Goal: Download file/media

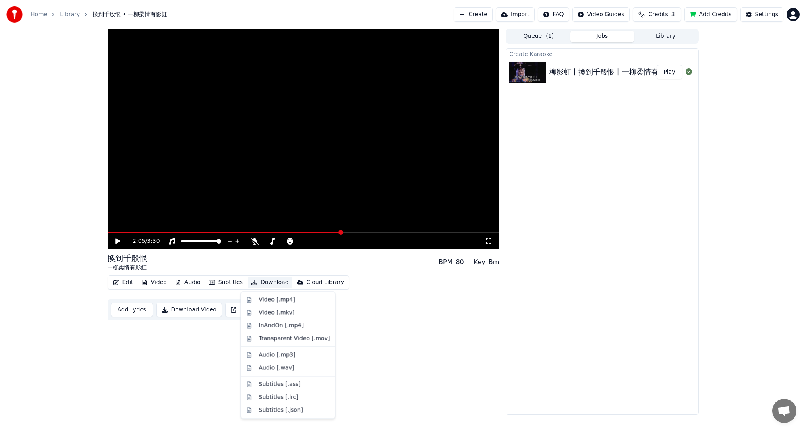
click at [256, 286] on button "Download" at bounding box center [270, 282] width 44 height 11
click at [271, 353] on div "Audio [.mp3]" at bounding box center [277, 355] width 37 height 8
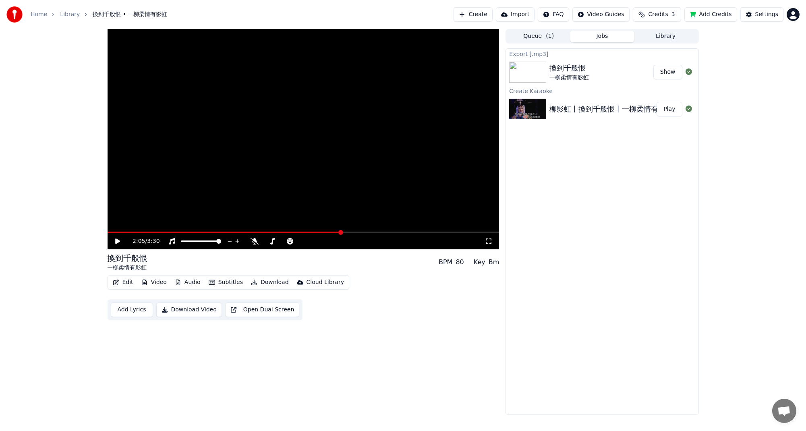
click at [672, 73] on button "Show" at bounding box center [668, 72] width 29 height 15
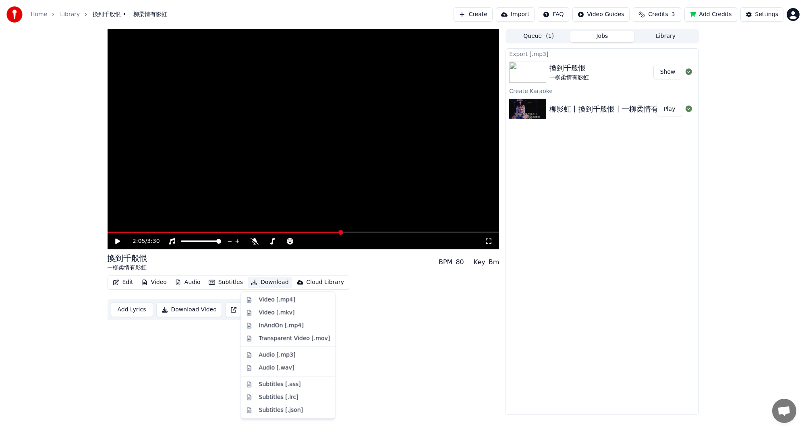
click at [275, 285] on button "Download" at bounding box center [270, 282] width 44 height 11
click at [273, 299] on div "Video [.mp4]" at bounding box center [277, 300] width 36 height 8
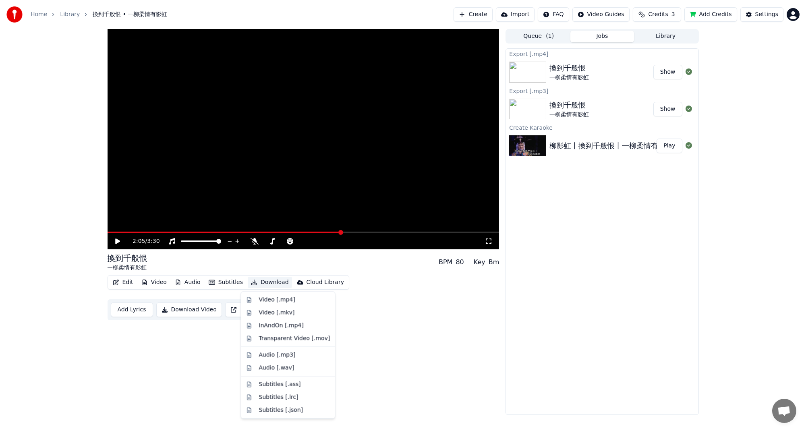
click at [264, 286] on button "Download" at bounding box center [270, 282] width 44 height 11
click at [279, 323] on div "InAndOn [.mp4]" at bounding box center [281, 326] width 45 height 8
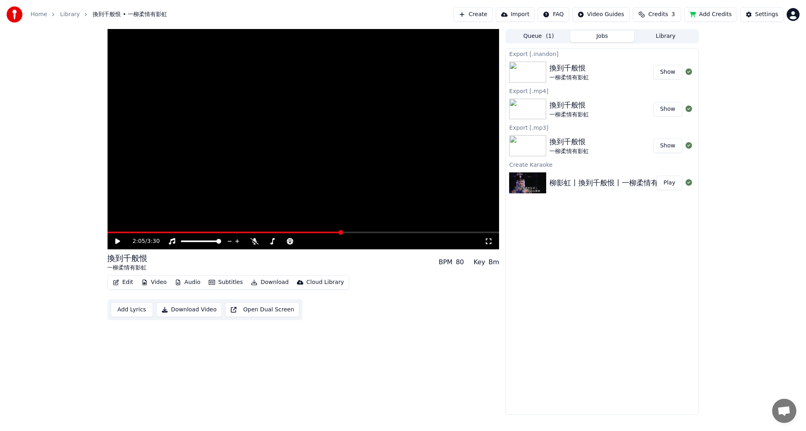
click at [671, 189] on button "Play" at bounding box center [669, 183] width 25 height 15
click at [160, 233] on span at bounding box center [304, 233] width 392 height 2
click at [256, 242] on icon at bounding box center [255, 241] width 8 height 6
click at [498, 289] on div "Edit Video Audio Subtitles Download Cloud Library Add Lyrics Download Video Ope…" at bounding box center [304, 297] width 392 height 45
click at [575, 290] on div "Export [.inandon] 換到千般恨 一柳柔情有影虹 Show Export [.mp4] 換到千般恨 一柳柔情有影虹 Show Export [.…" at bounding box center [602, 231] width 193 height 367
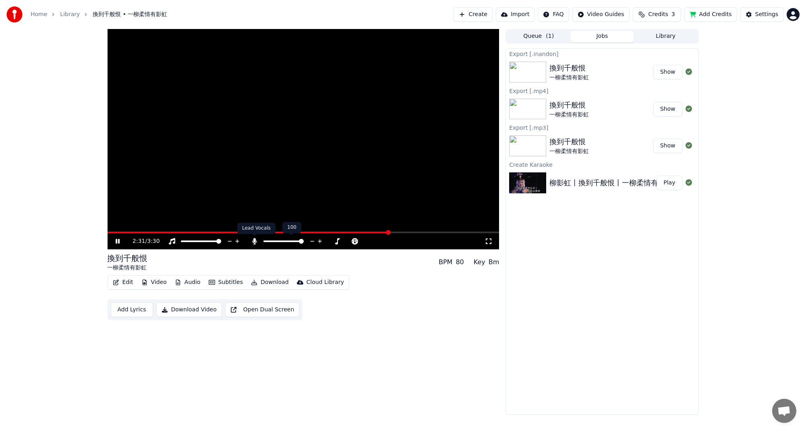
click at [254, 242] on icon at bounding box center [255, 241] width 4 height 6
click at [118, 241] on icon at bounding box center [118, 241] width 4 height 5
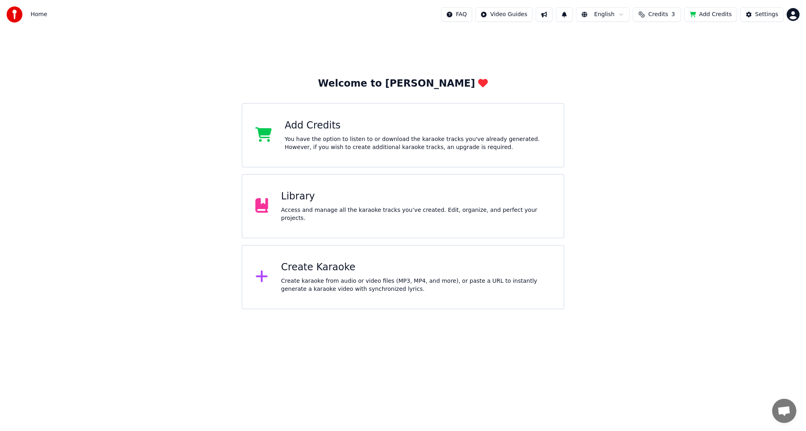
click at [409, 222] on div "Library Access and manage all the karaoke tracks you’ve created. Edit, organize…" at bounding box center [403, 206] width 322 height 64
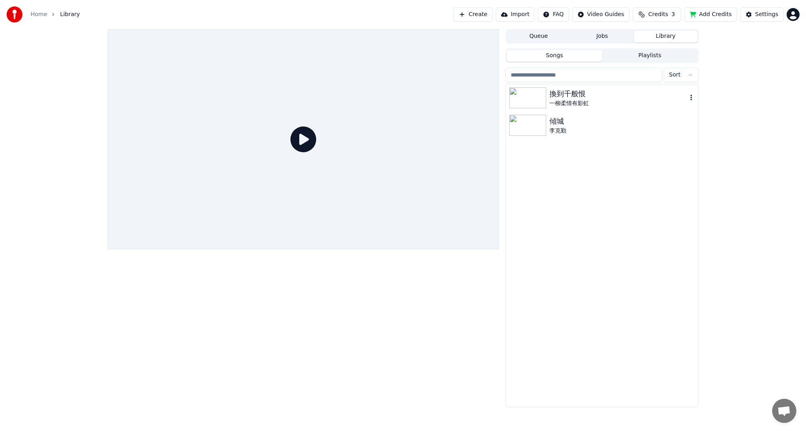
click at [564, 101] on div "一柳柔情有影虹" at bounding box center [618, 104] width 137 height 8
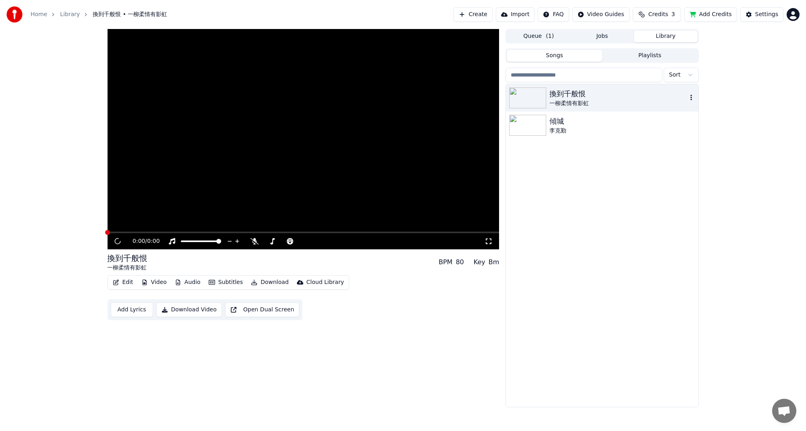
click at [564, 101] on div "一柳柔情有影虹" at bounding box center [618, 104] width 137 height 8
click at [254, 243] on icon at bounding box center [255, 241] width 8 height 6
click at [205, 231] on video at bounding box center [304, 139] width 392 height 220
click at [235, 233] on span at bounding box center [304, 233] width 392 height 2
click at [262, 233] on span at bounding box center [304, 233] width 392 height 2
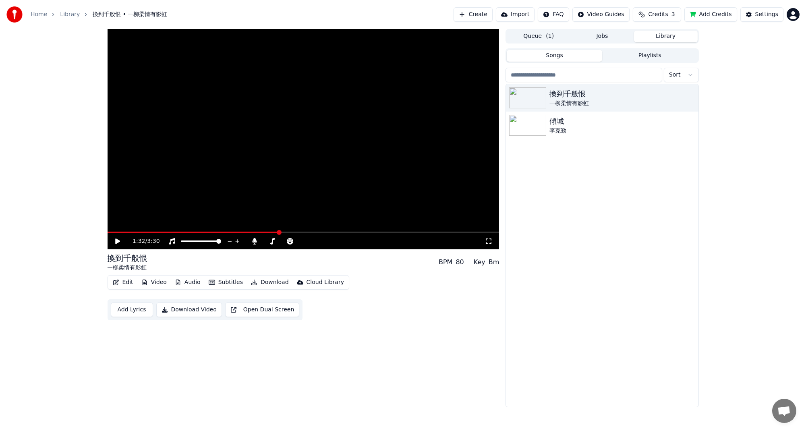
click at [280, 233] on span at bounding box center [304, 233] width 392 height 2
click at [291, 233] on span at bounding box center [304, 233] width 392 height 2
click at [300, 232] on span at bounding box center [304, 233] width 392 height 2
click at [320, 232] on span at bounding box center [304, 233] width 392 height 2
click at [340, 229] on video at bounding box center [304, 139] width 392 height 220
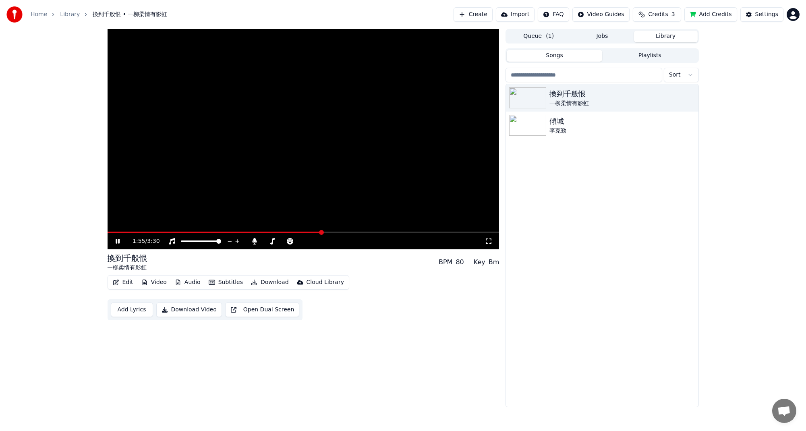
click at [330, 231] on video at bounding box center [304, 139] width 392 height 220
click at [338, 233] on span at bounding box center [304, 233] width 392 height 2
click at [351, 231] on video at bounding box center [304, 139] width 392 height 220
click at [355, 232] on span at bounding box center [304, 233] width 392 height 2
click at [348, 232] on span at bounding box center [233, 233] width 250 height 2
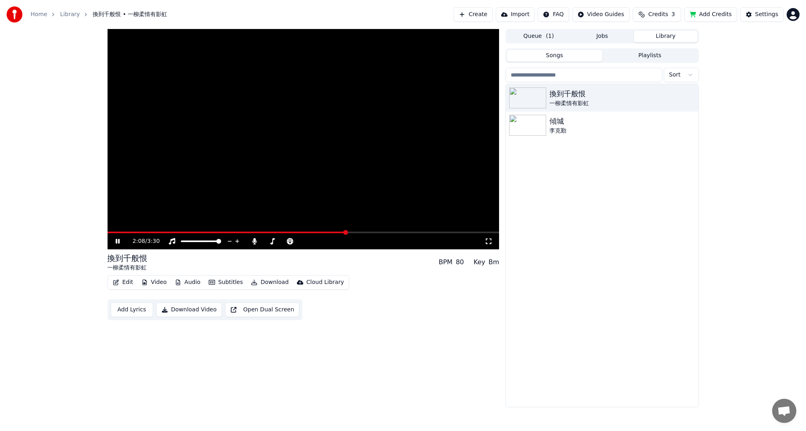
click at [345, 233] on span at bounding box center [227, 233] width 239 height 2
click at [341, 232] on span at bounding box center [228, 233] width 240 height 2
click at [335, 232] on span at bounding box center [222, 233] width 228 height 2
click at [111, 233] on span at bounding box center [110, 233] width 4 height 2
click at [118, 233] on span at bounding box center [304, 233] width 392 height 2
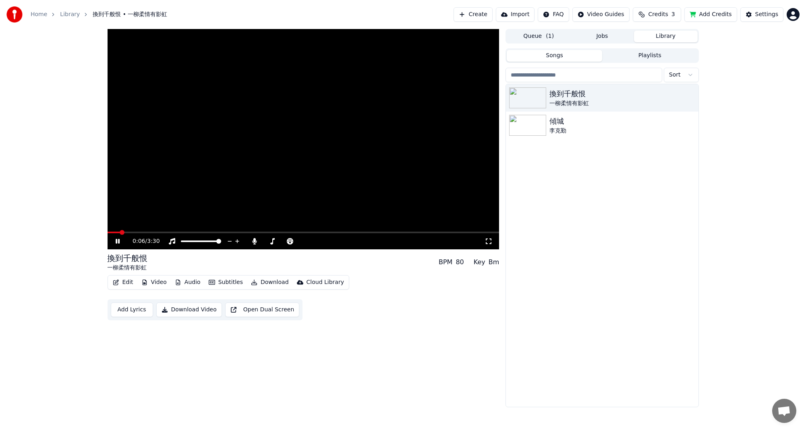
click at [124, 232] on span at bounding box center [122, 232] width 5 height 5
click at [129, 231] on video at bounding box center [304, 139] width 392 height 220
click at [129, 232] on span at bounding box center [304, 233] width 392 height 2
click at [118, 241] on icon at bounding box center [117, 242] width 5 height 6
